Goal: Navigation & Orientation: Find specific page/section

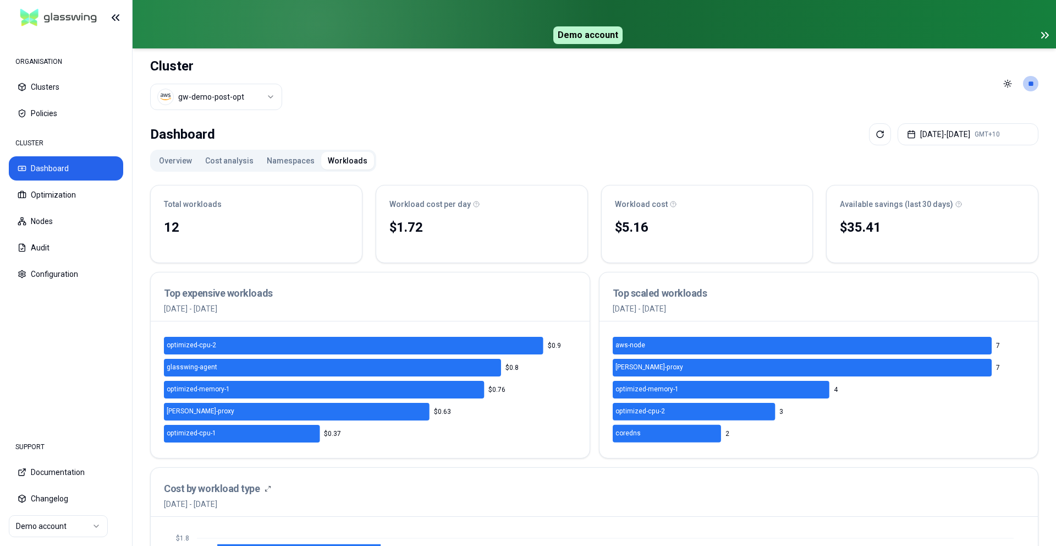
scroll to position [32, 0]
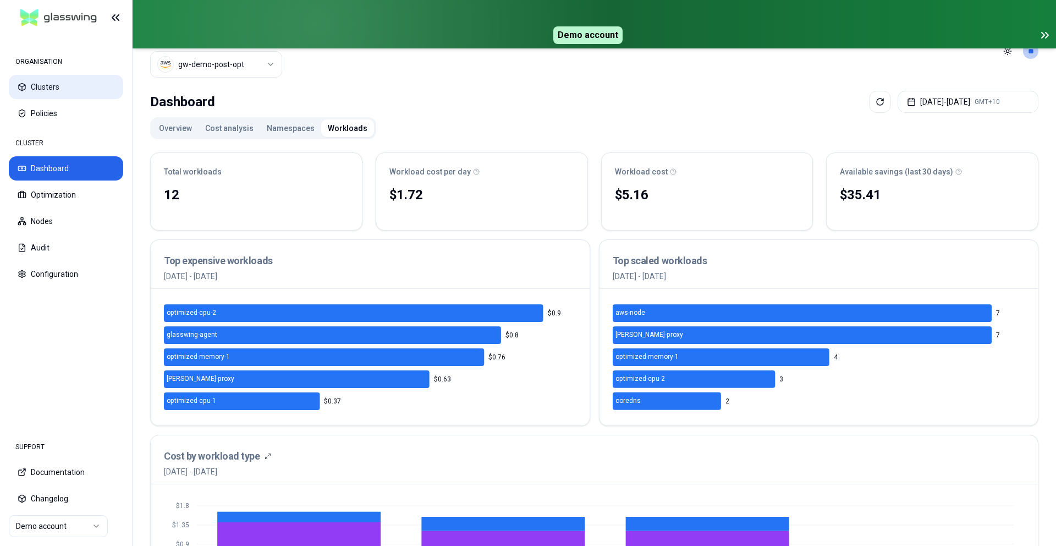
click at [31, 82] on button "Clusters" at bounding box center [66, 87] width 114 height 24
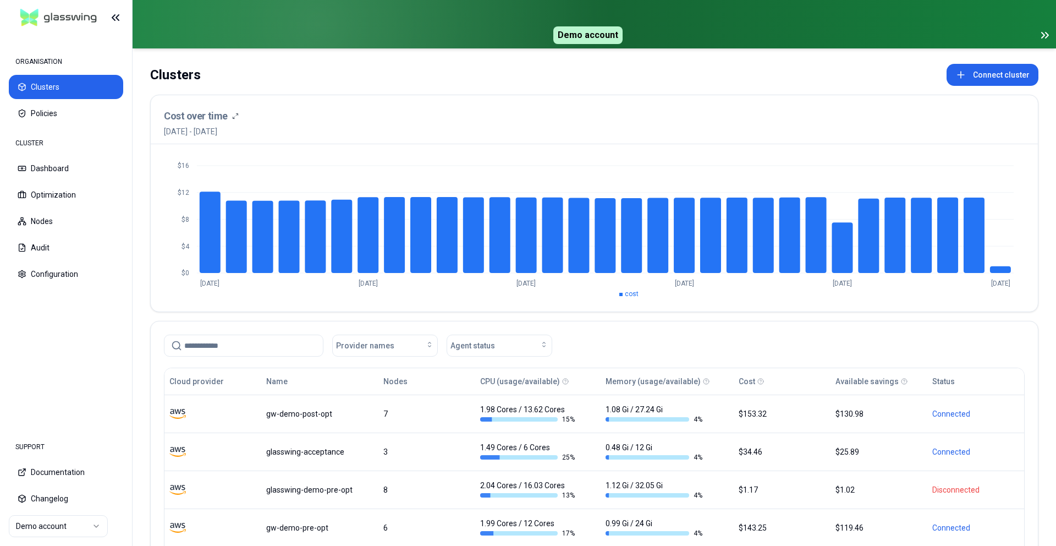
scroll to position [34, 0]
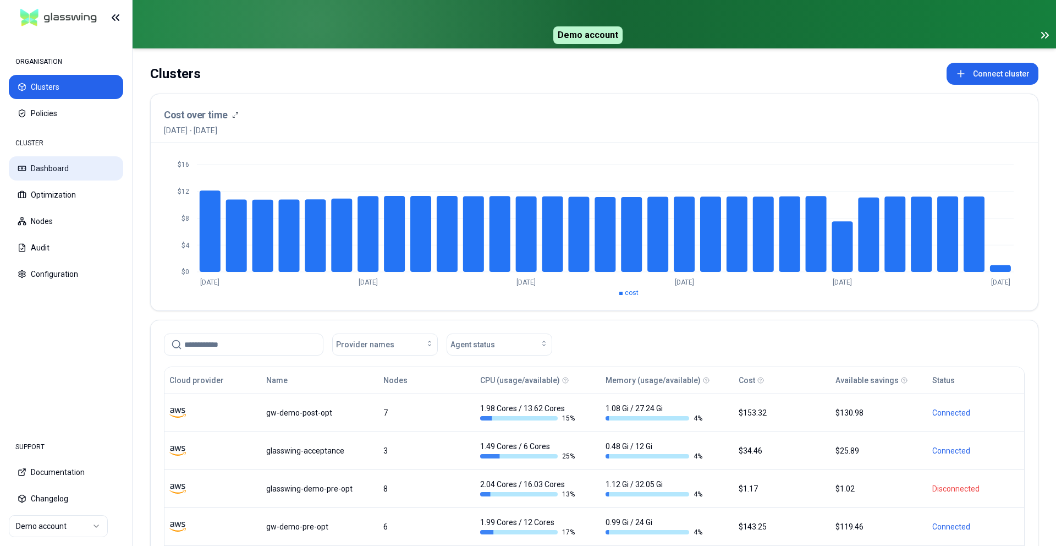
click at [69, 160] on button "Dashboard" at bounding box center [66, 168] width 114 height 24
